Goal: Task Accomplishment & Management: Manage account settings

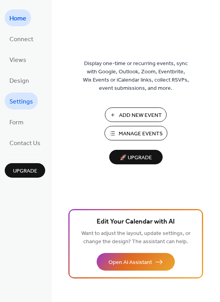
click at [24, 103] on span "Settings" at bounding box center [21, 102] width 24 height 12
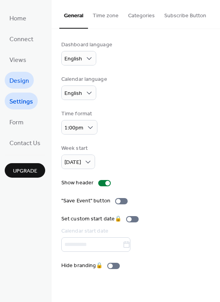
click at [23, 82] on span "Design" at bounding box center [19, 81] width 20 height 12
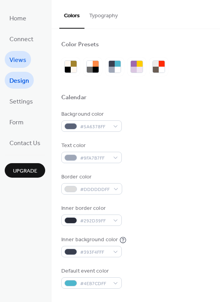
click at [22, 65] on span "Views" at bounding box center [17, 60] width 17 height 12
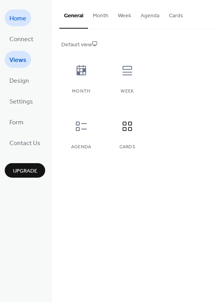
click at [20, 22] on span "Home" at bounding box center [17, 19] width 17 height 12
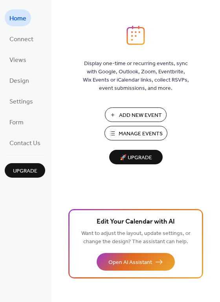
click at [143, 133] on span "Manage Events" at bounding box center [140, 134] width 44 height 8
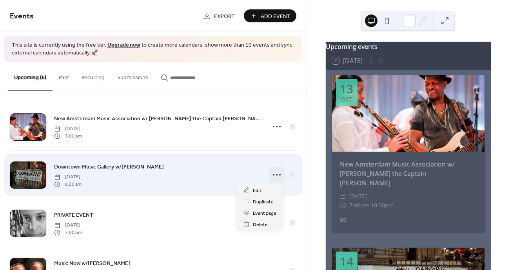
click at [279, 175] on circle at bounding box center [280, 175] width 2 height 2
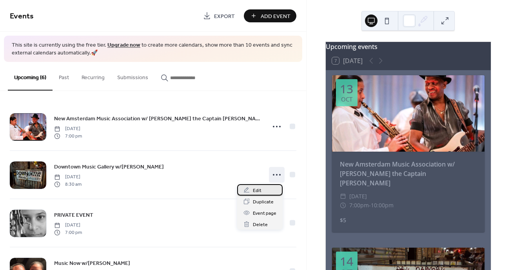
click at [258, 189] on span "Edit" at bounding box center [257, 191] width 9 height 8
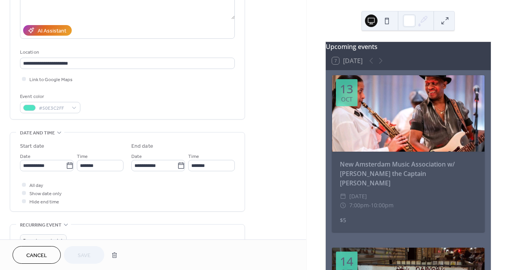
scroll to position [133, 0]
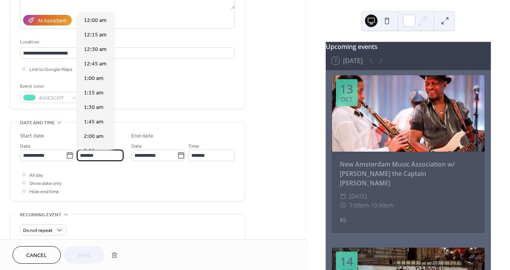
click at [104, 158] on input "*******" at bounding box center [100, 155] width 47 height 11
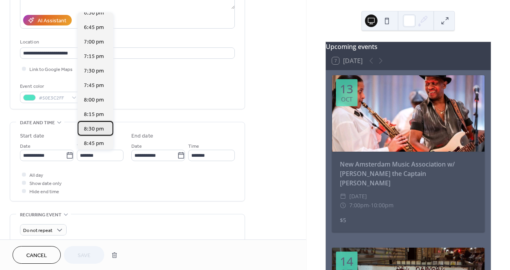
click at [98, 127] on span "8:30 pm" at bounding box center [94, 129] width 20 height 8
type input "*******"
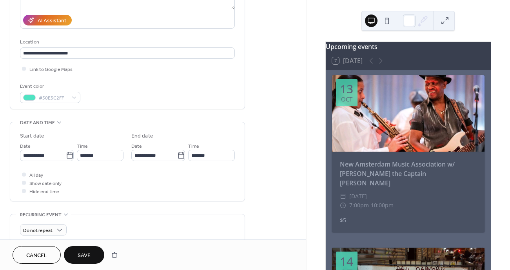
click at [76, 257] on button "Save" at bounding box center [84, 255] width 40 height 18
